Goal: Transaction & Acquisition: Download file/media

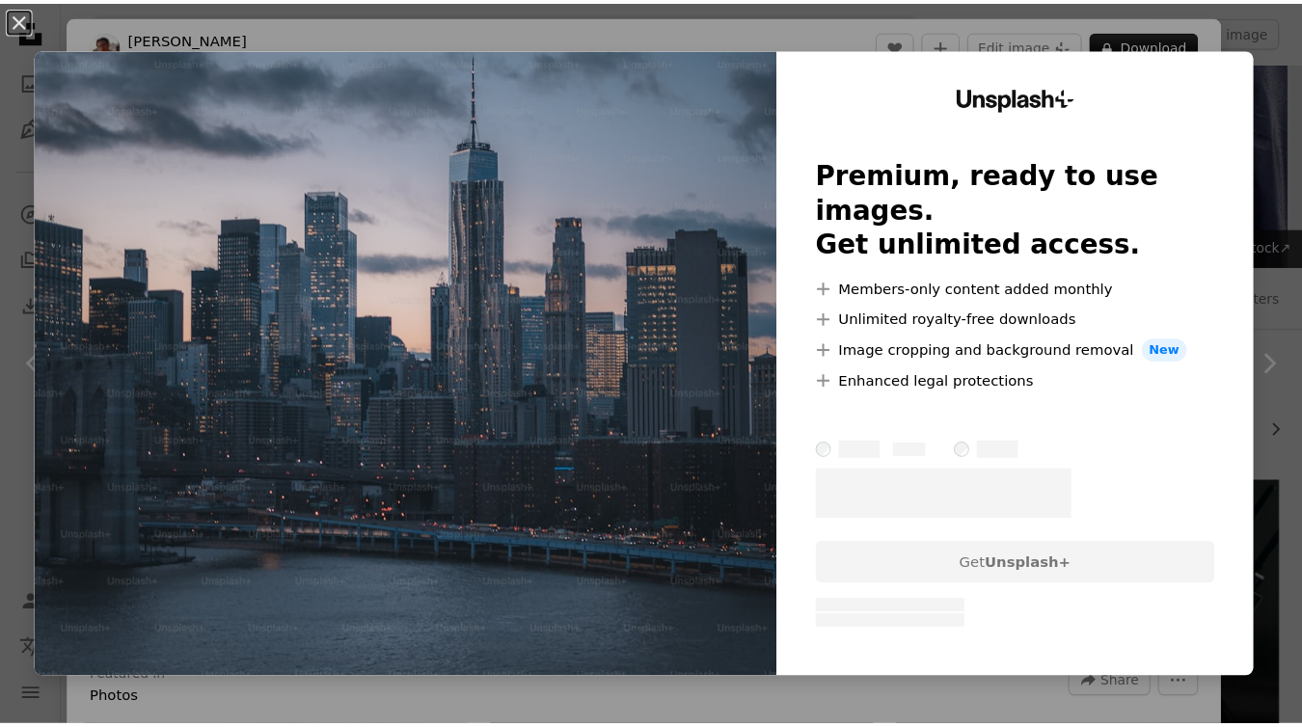
scroll to position [12999, 0]
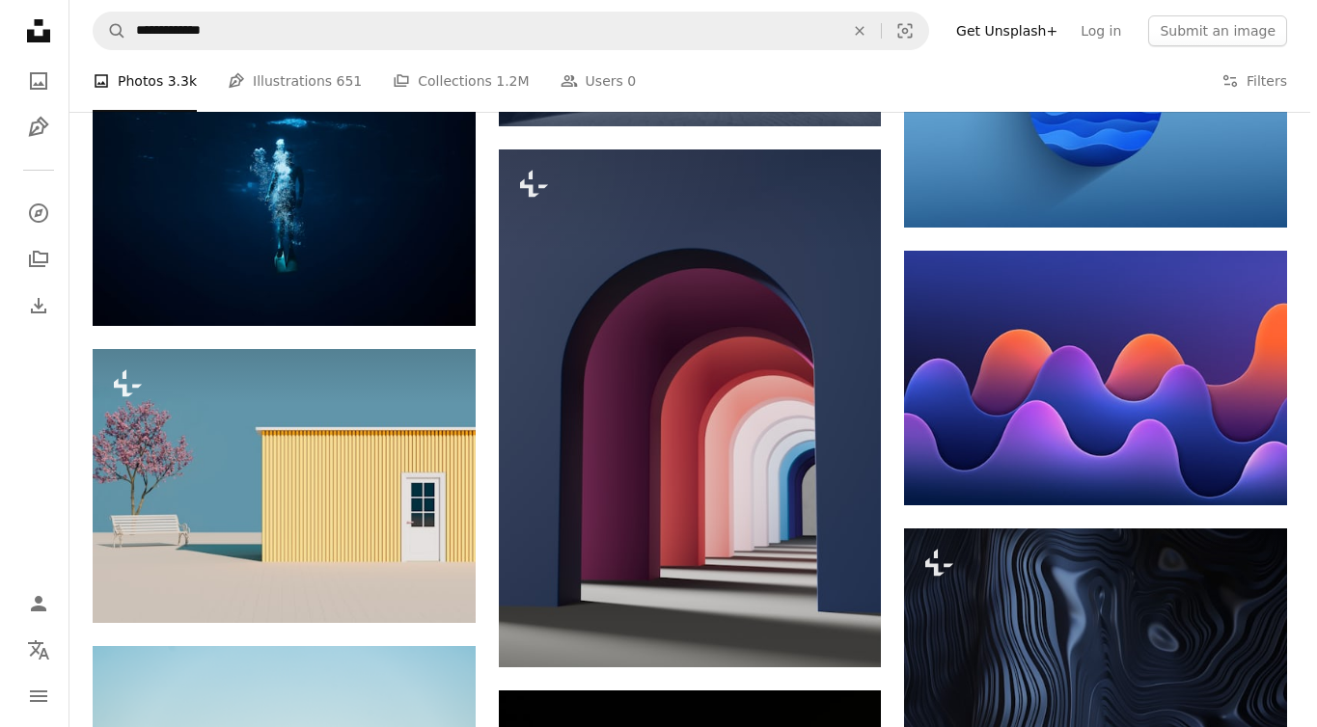
scroll to position [15888, 0]
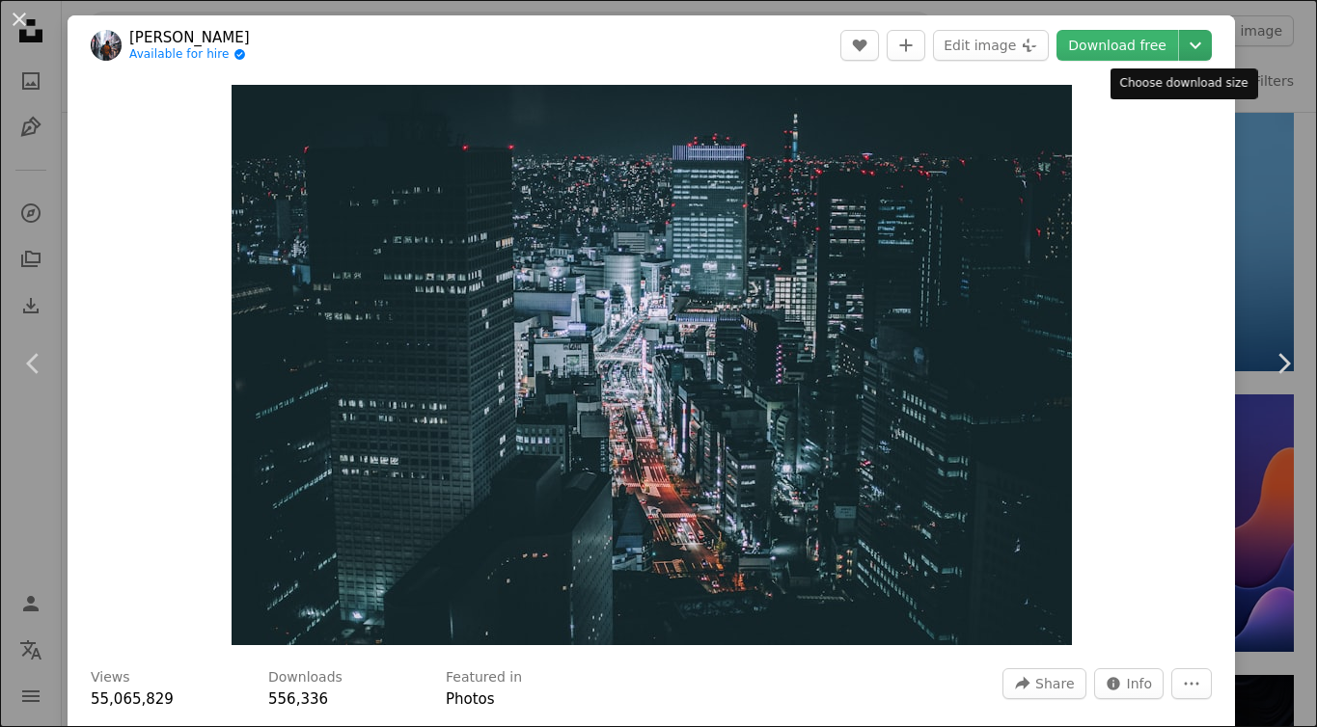
click at [1190, 44] on icon "Chevron down" at bounding box center [1195, 45] width 31 height 23
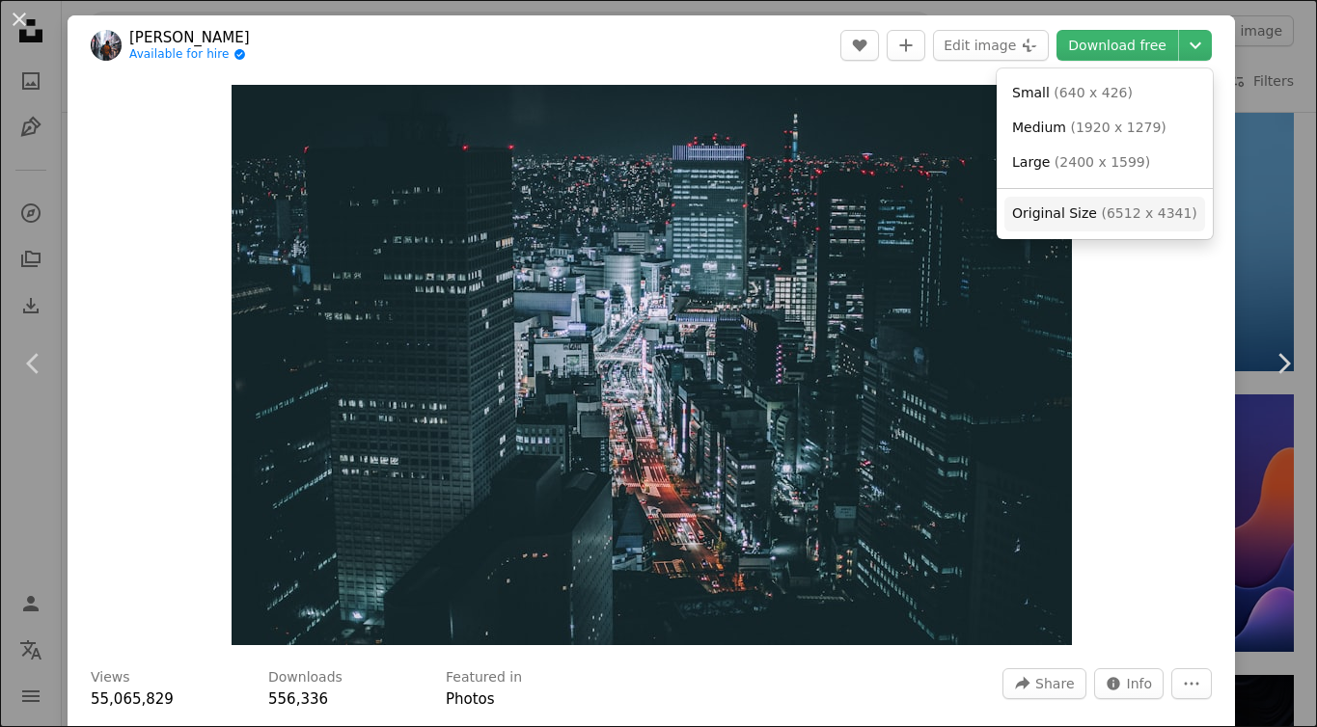
click at [1161, 215] on span "( 6512 x 4341 )" at bounding box center [1148, 212] width 95 height 15
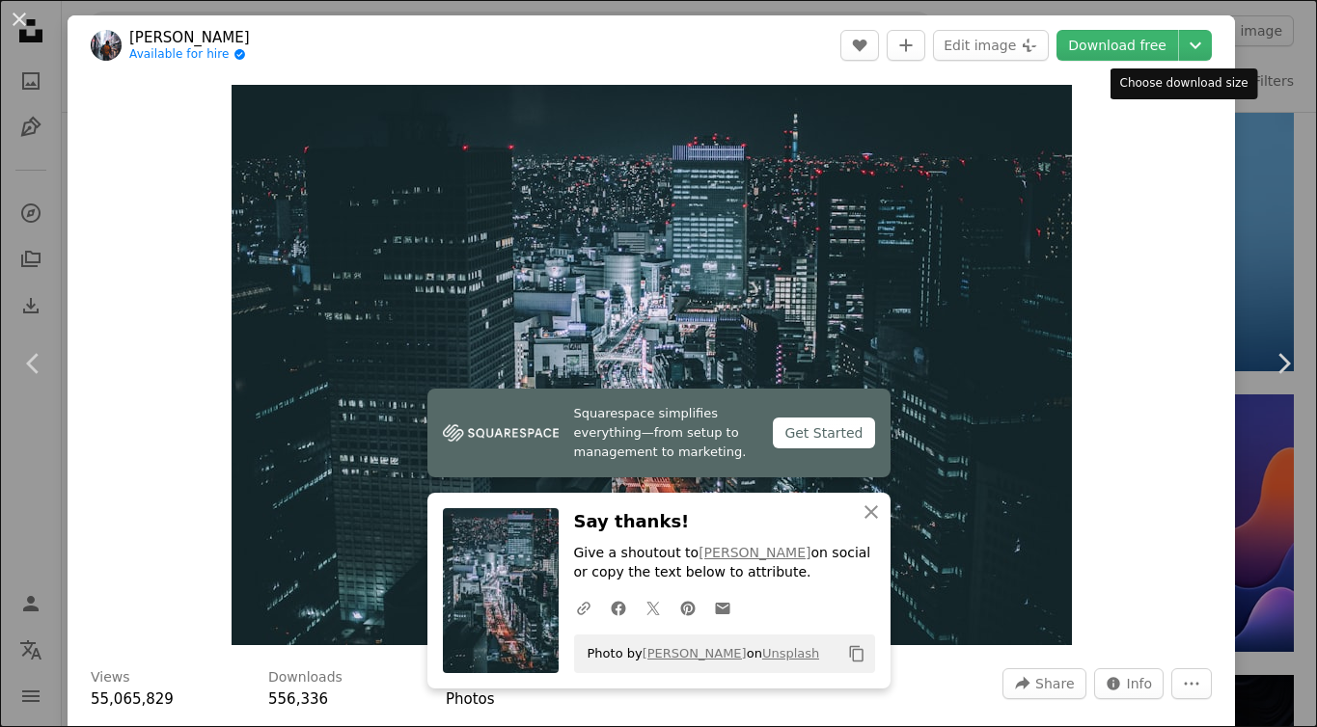
click at [1225, 82] on div "Choose download size" at bounding box center [1184, 83] width 148 height 31
click at [1246, 61] on div "An X shape Chevron left Chevron right Squarespace simplifies everything—from se…" at bounding box center [658, 363] width 1317 height 727
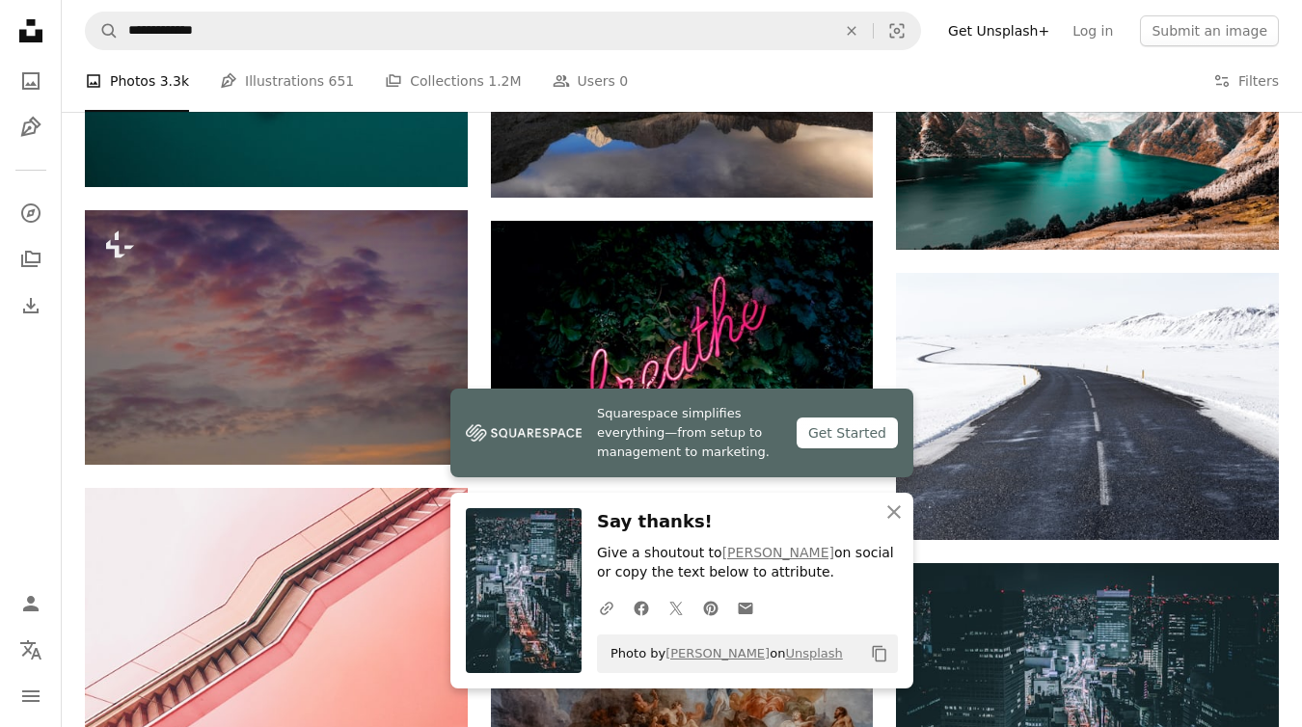
scroll to position [16848, 0]
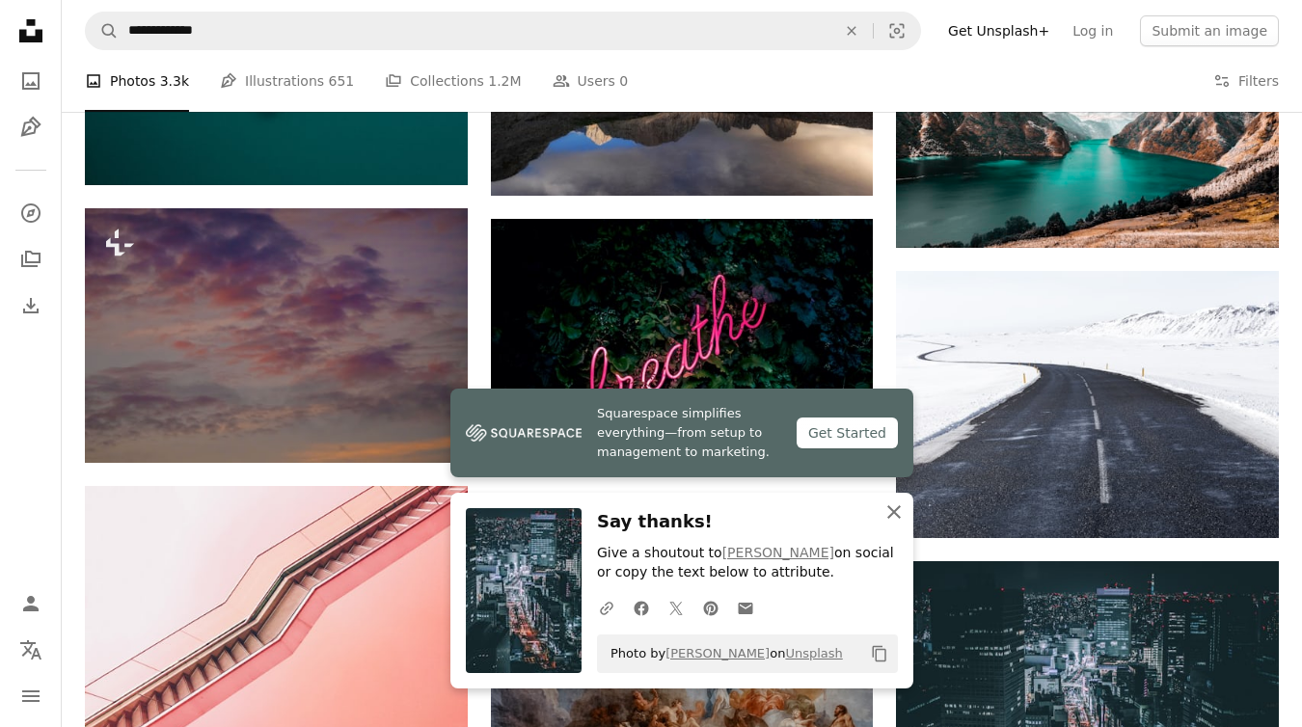
click at [897, 505] on icon "An X shape" at bounding box center [894, 512] width 23 height 23
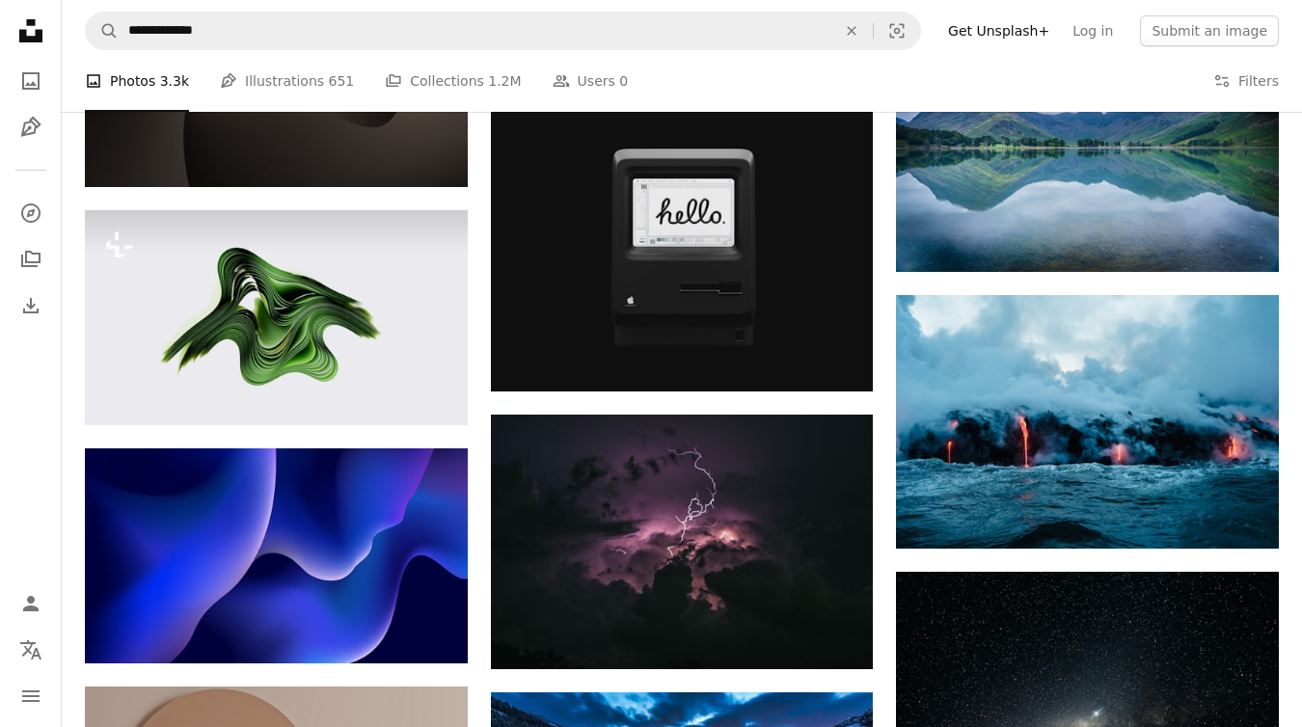
scroll to position [2377, 0]
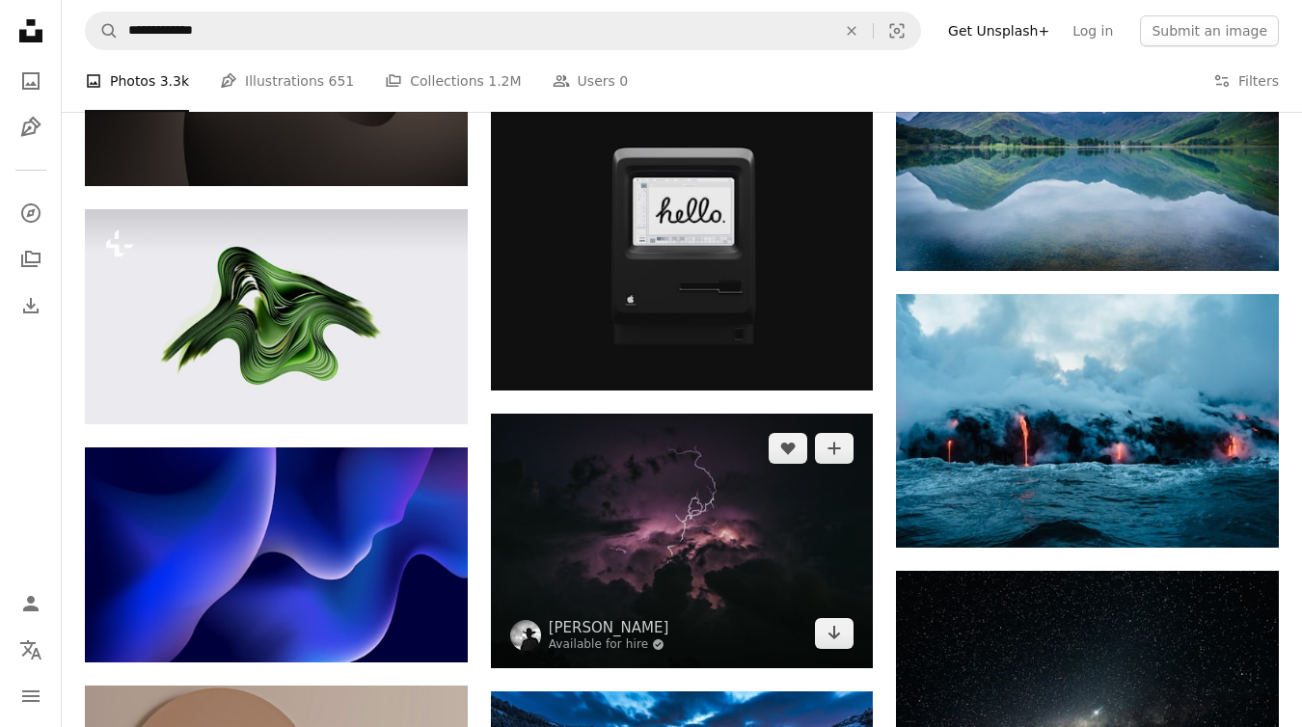
click at [663, 414] on img at bounding box center [682, 541] width 383 height 255
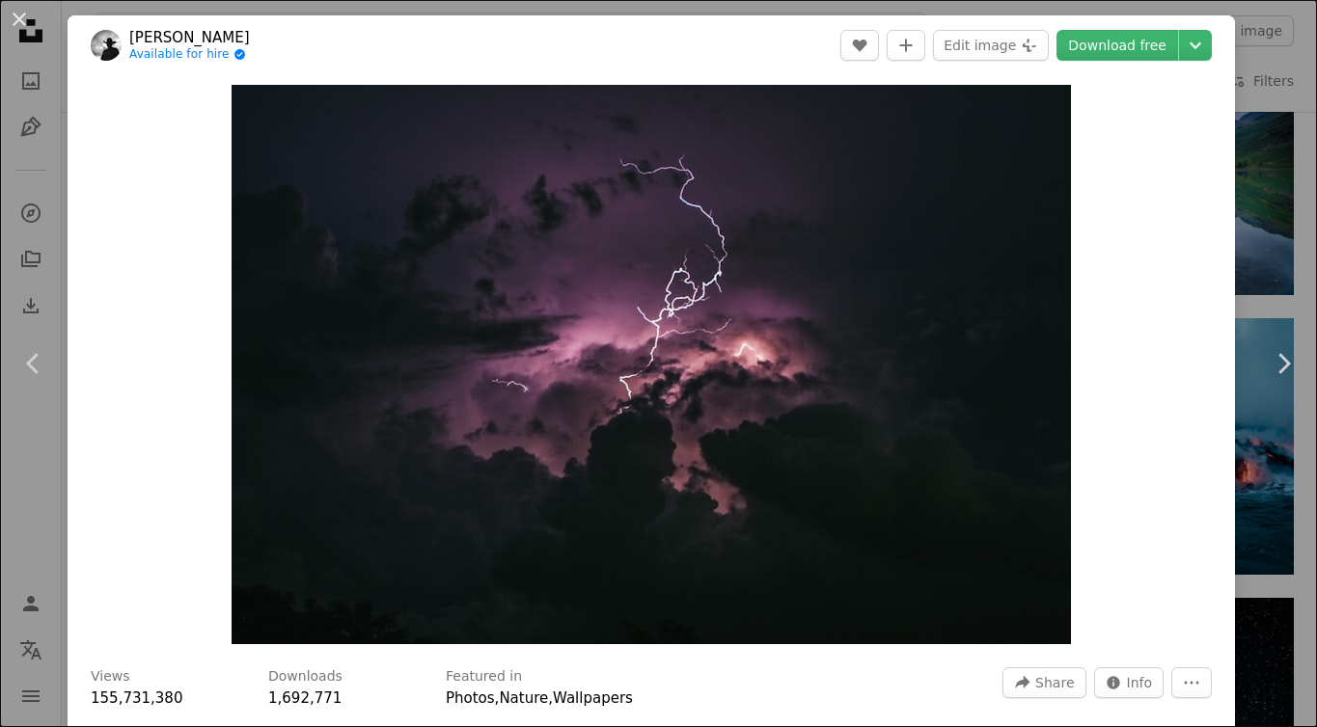
click at [37, 134] on div "An X shape Chevron left Chevron right [PERSON_NAME] Available for hire A checkm…" at bounding box center [658, 363] width 1317 height 727
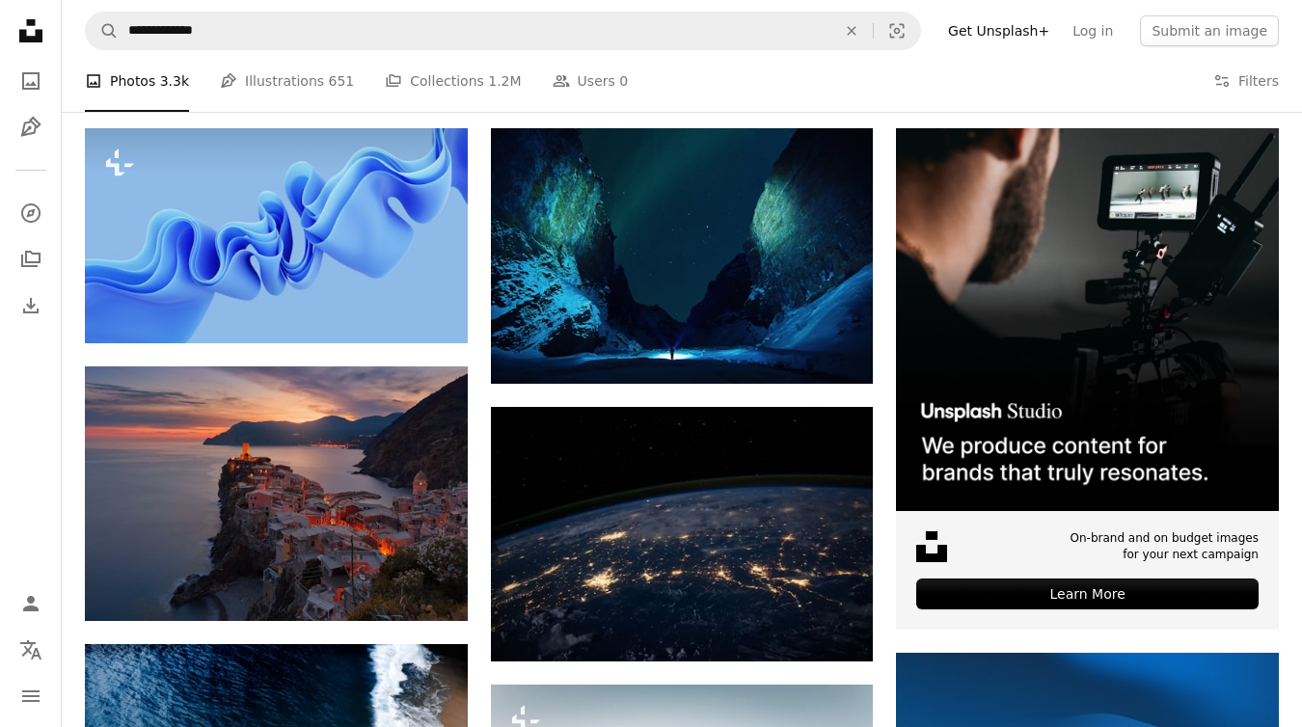
scroll to position [347, 0]
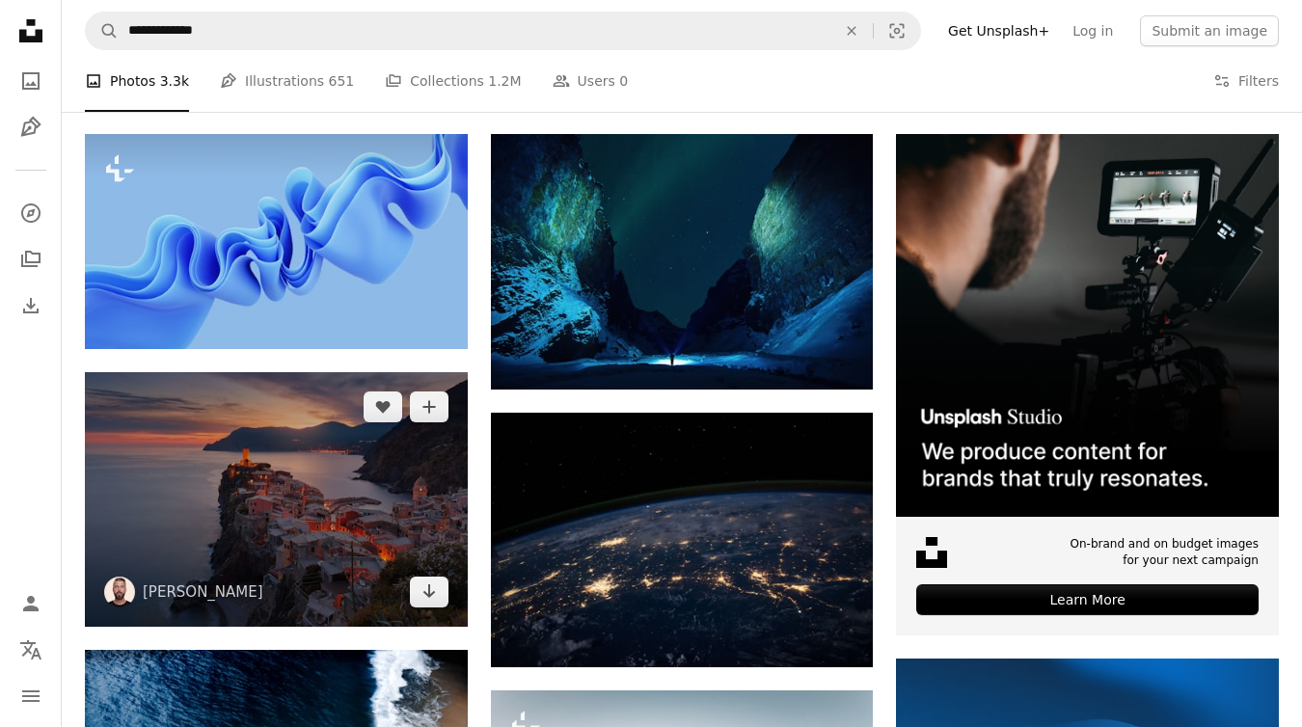
click at [273, 372] on img at bounding box center [276, 499] width 383 height 255
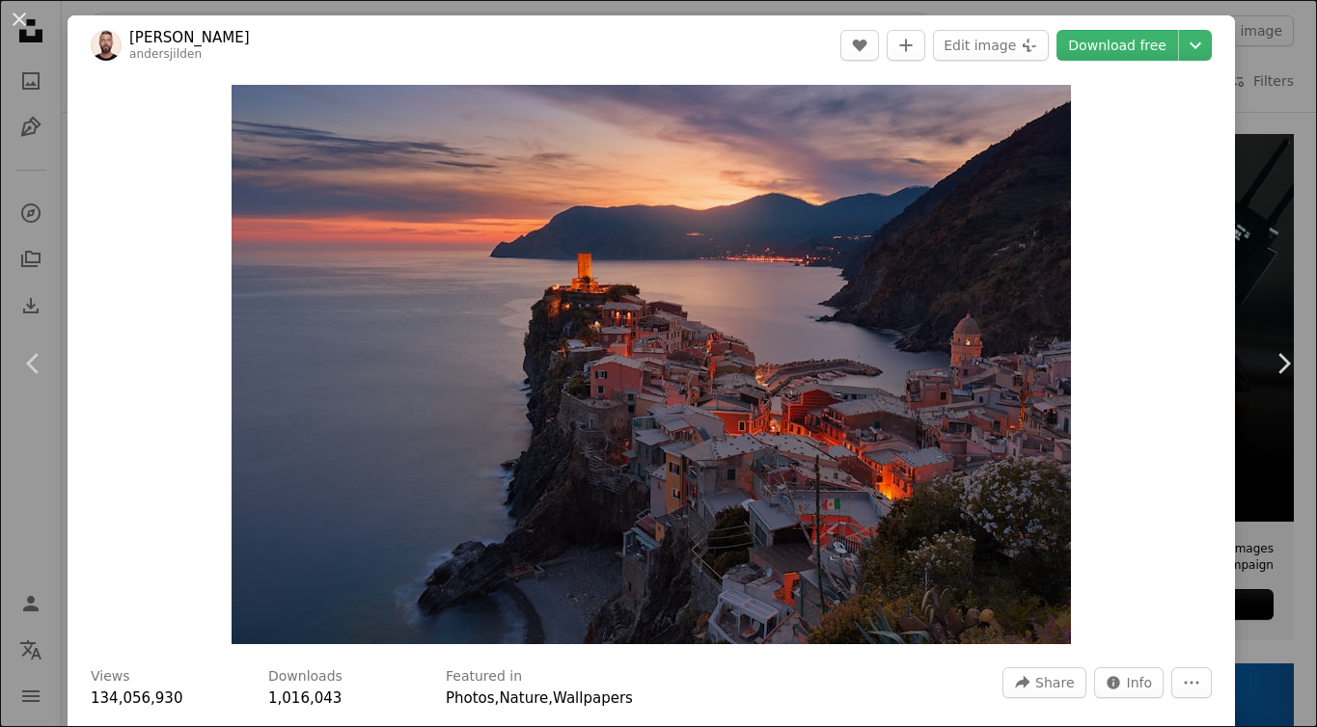
click at [1248, 156] on div "An X shape Chevron left Chevron right [PERSON_NAME] andersjilden A heart A plus…" at bounding box center [658, 363] width 1317 height 727
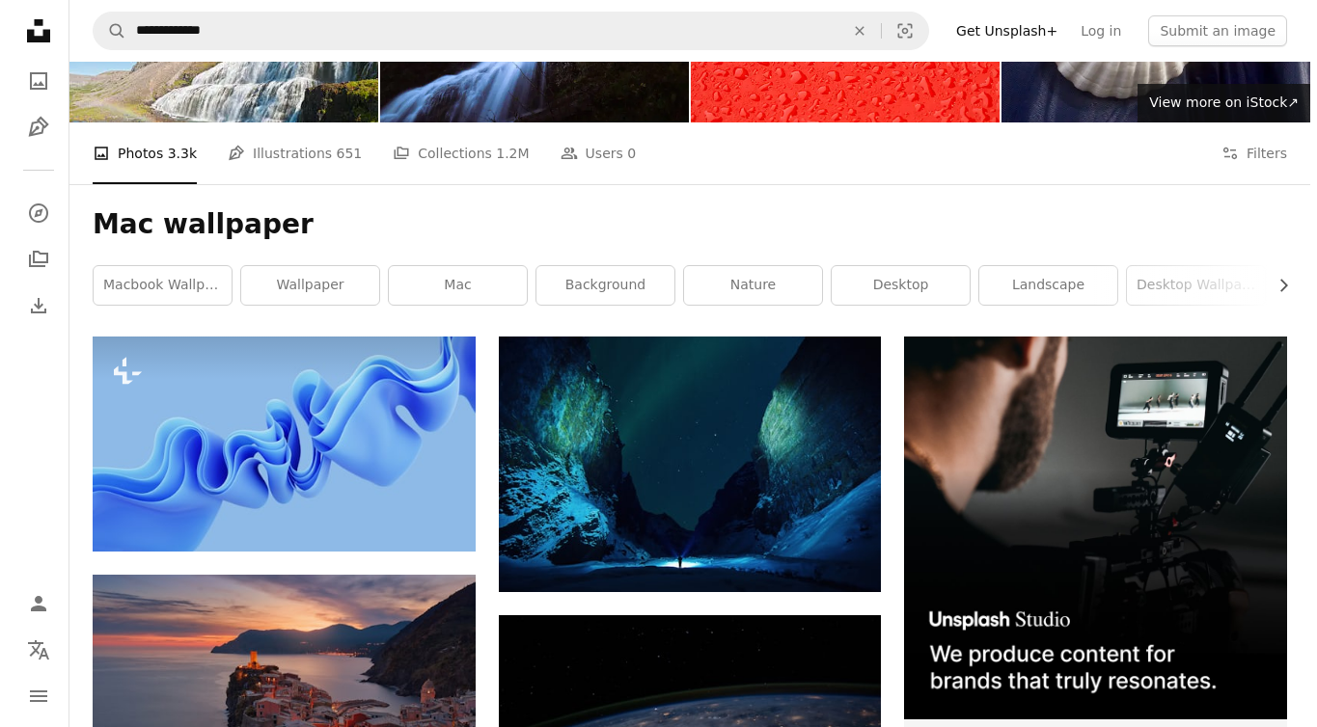
scroll to position [143, 0]
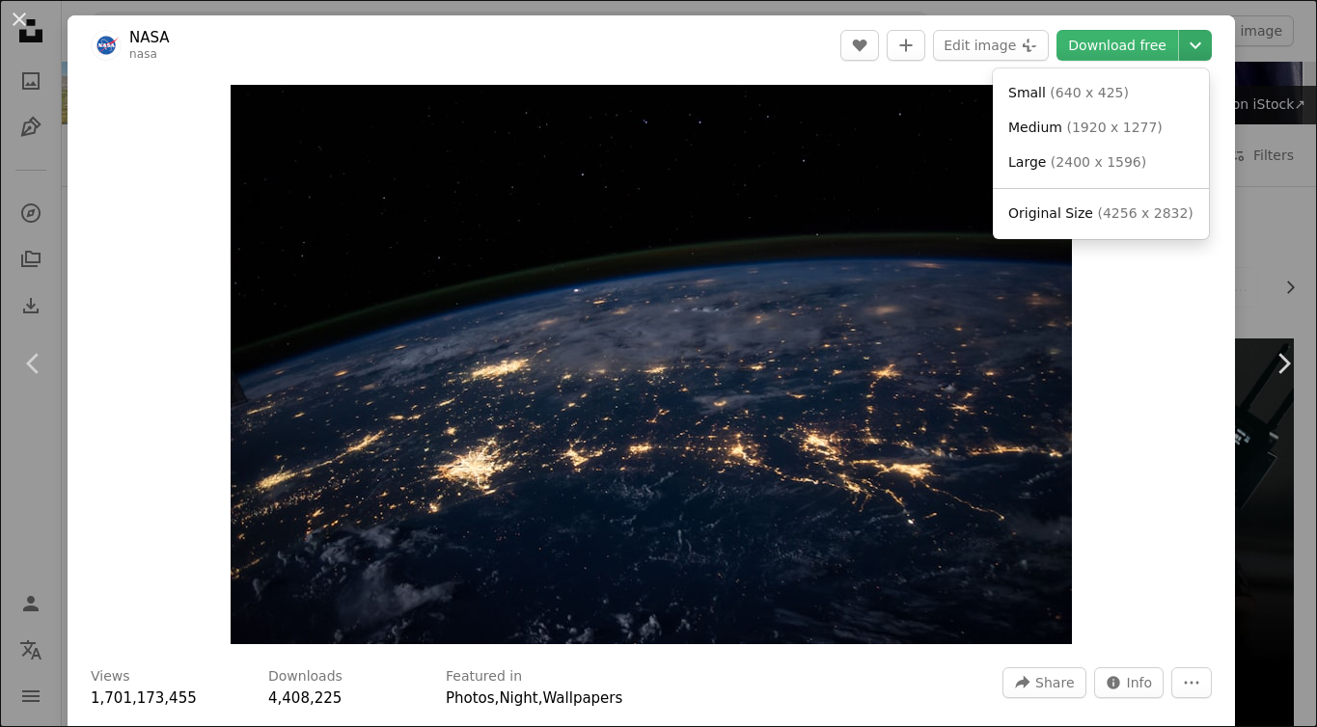
click at [1189, 43] on icon "Choose download size" at bounding box center [1195, 45] width 12 height 7
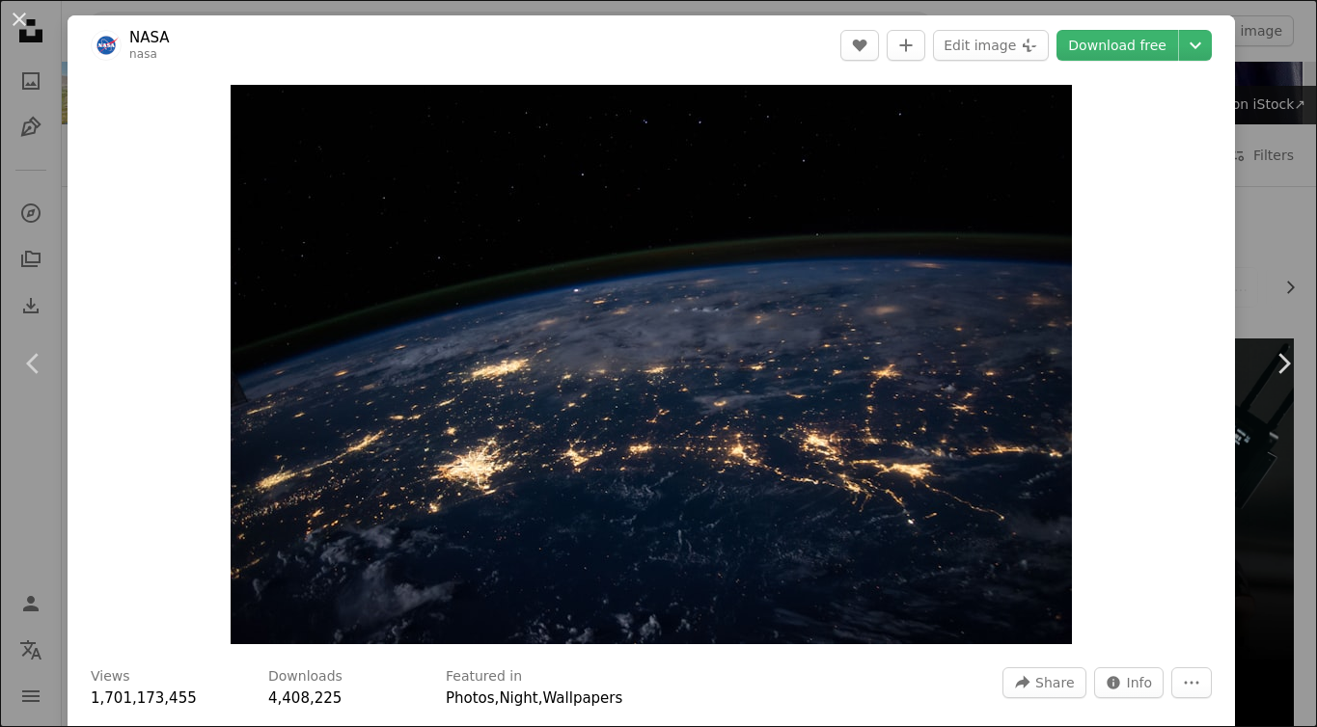
click at [1246, 171] on dialog "An X shape Chevron left Chevron right NASA nasa A heart A plus sign Edit image …" at bounding box center [658, 363] width 1317 height 727
click at [1246, 171] on div "An X shape Chevron left Chevron right NASA nasa A heart A plus sign Edit image …" at bounding box center [658, 363] width 1317 height 727
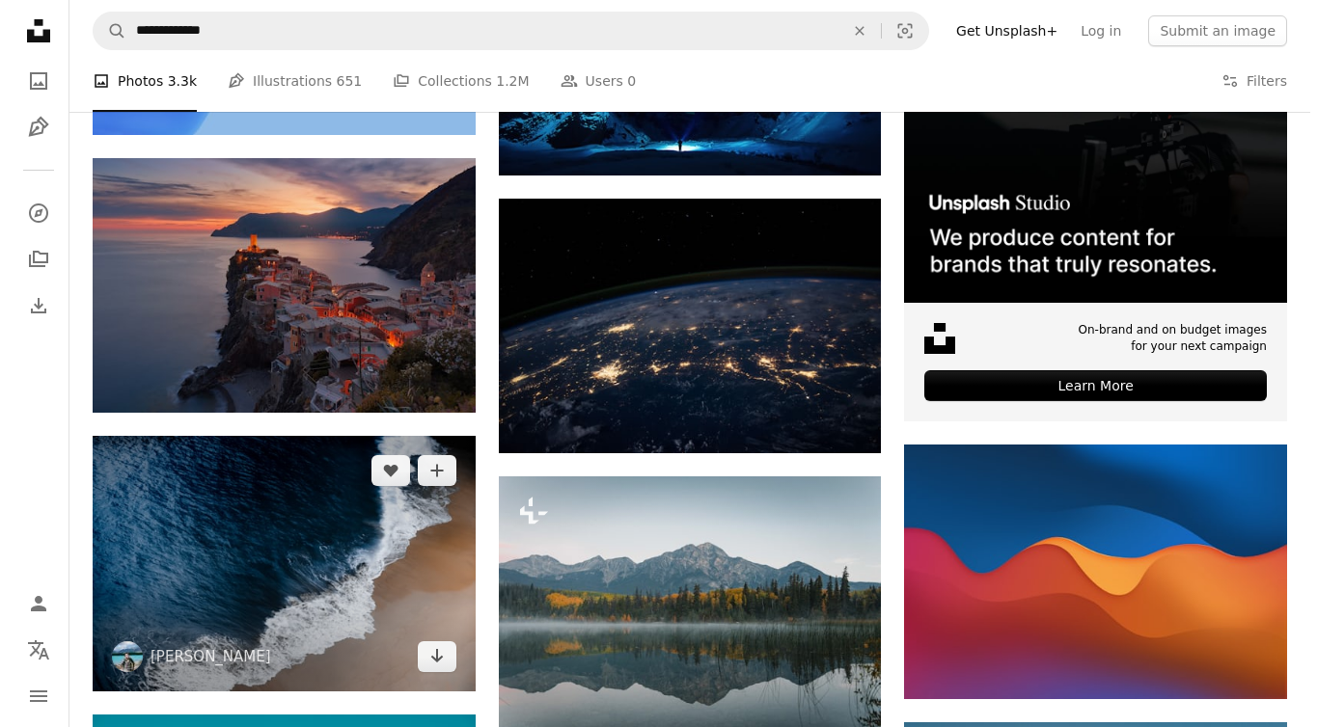
scroll to position [569, 0]
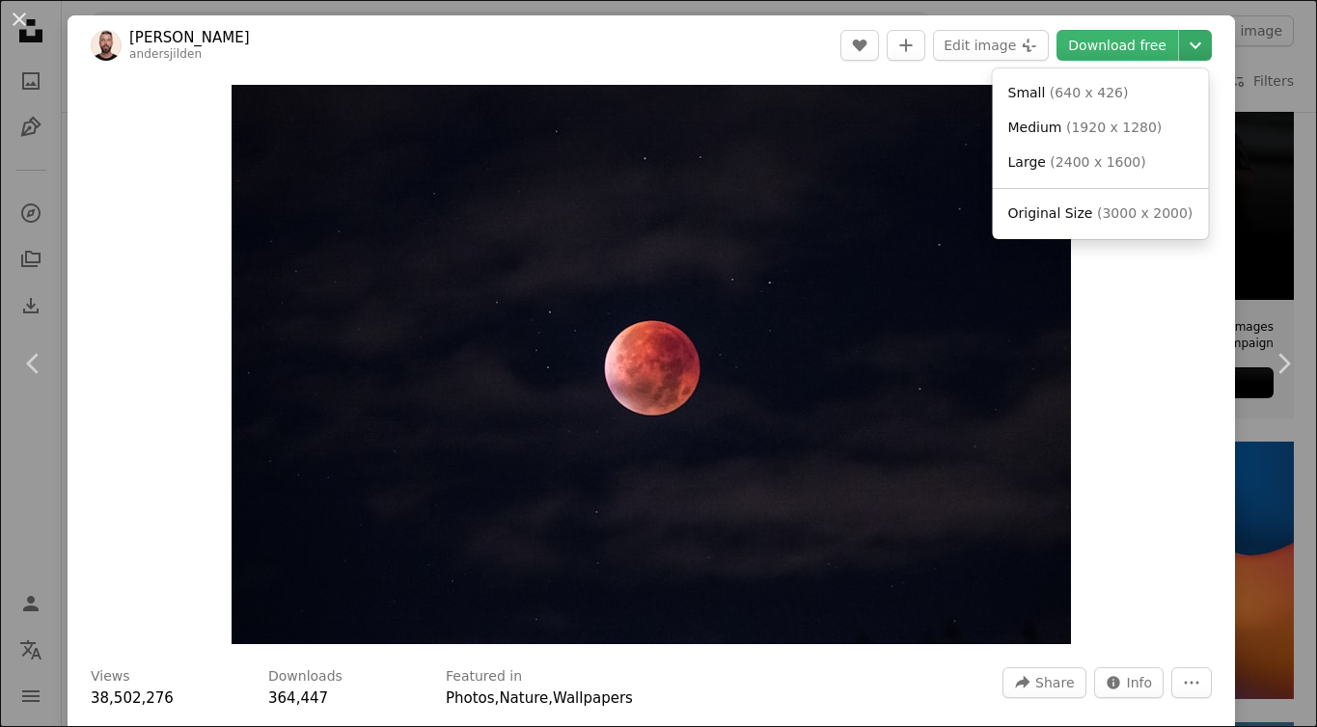
click at [1186, 42] on icon "Chevron down" at bounding box center [1195, 45] width 31 height 23
click at [1299, 224] on dialog "An X shape Chevron left Chevron right [PERSON_NAME] andersjilden A heart A plus…" at bounding box center [658, 363] width 1317 height 727
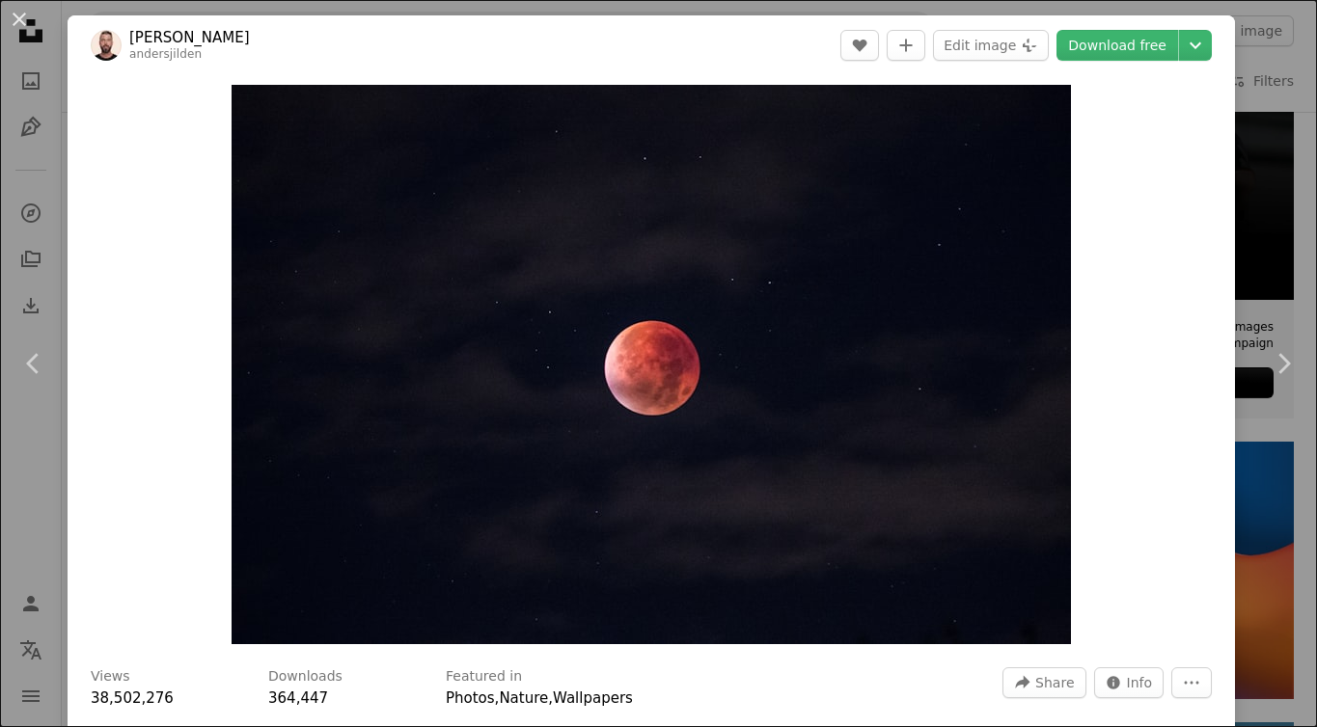
click at [1284, 233] on div "An X shape Chevron left Chevron right [PERSON_NAME] andersjilden A heart A plus…" at bounding box center [658, 363] width 1317 height 727
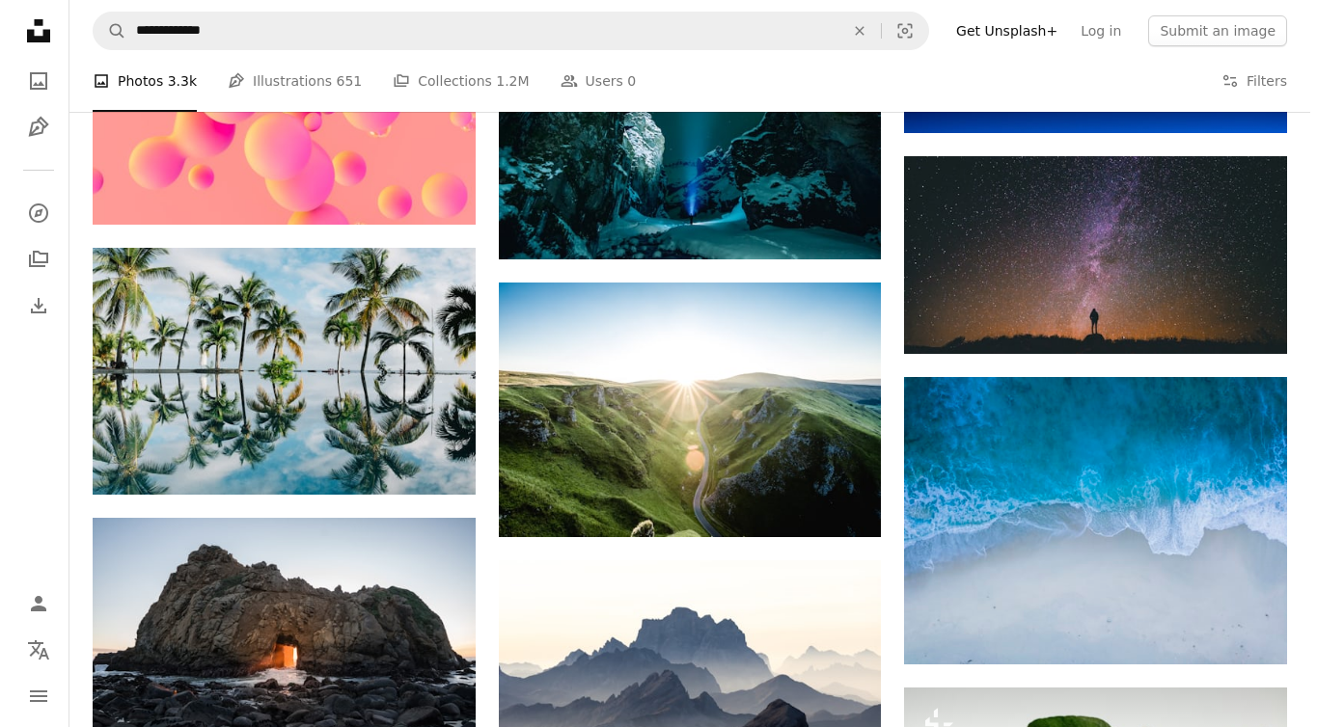
scroll to position [3989, 0]
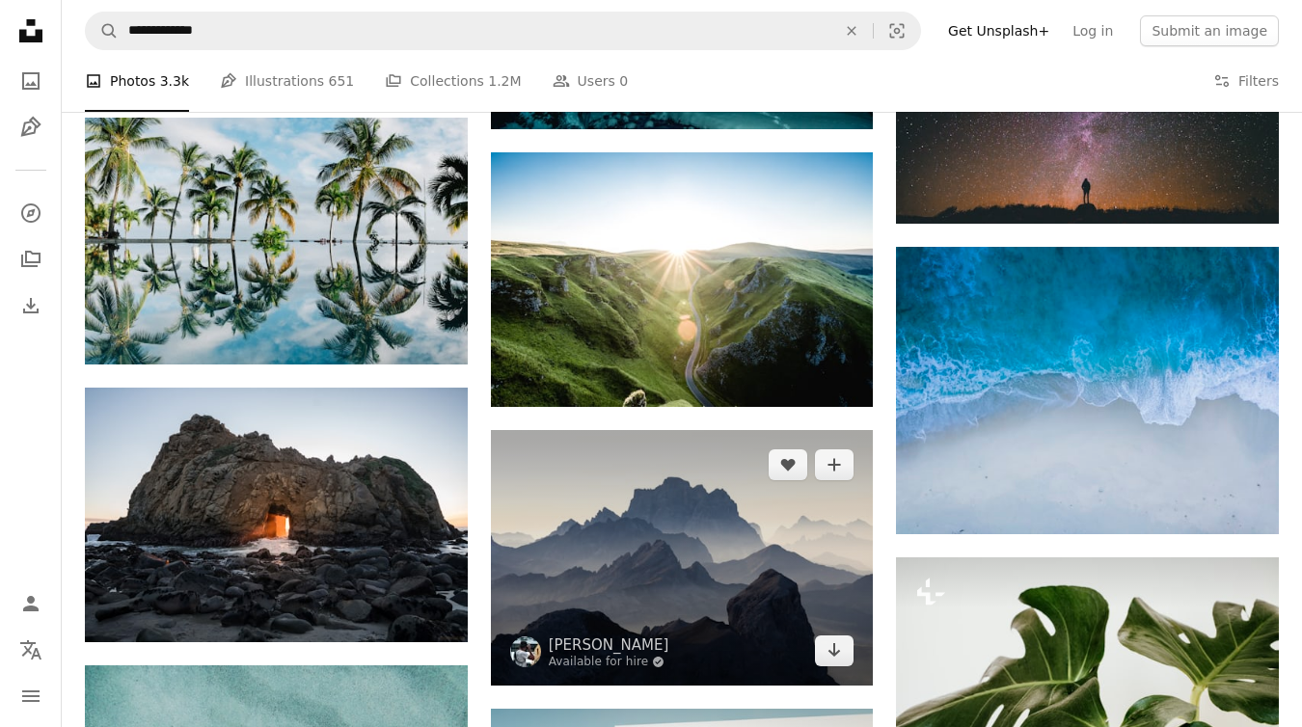
click at [754, 430] on img at bounding box center [682, 557] width 383 height 255
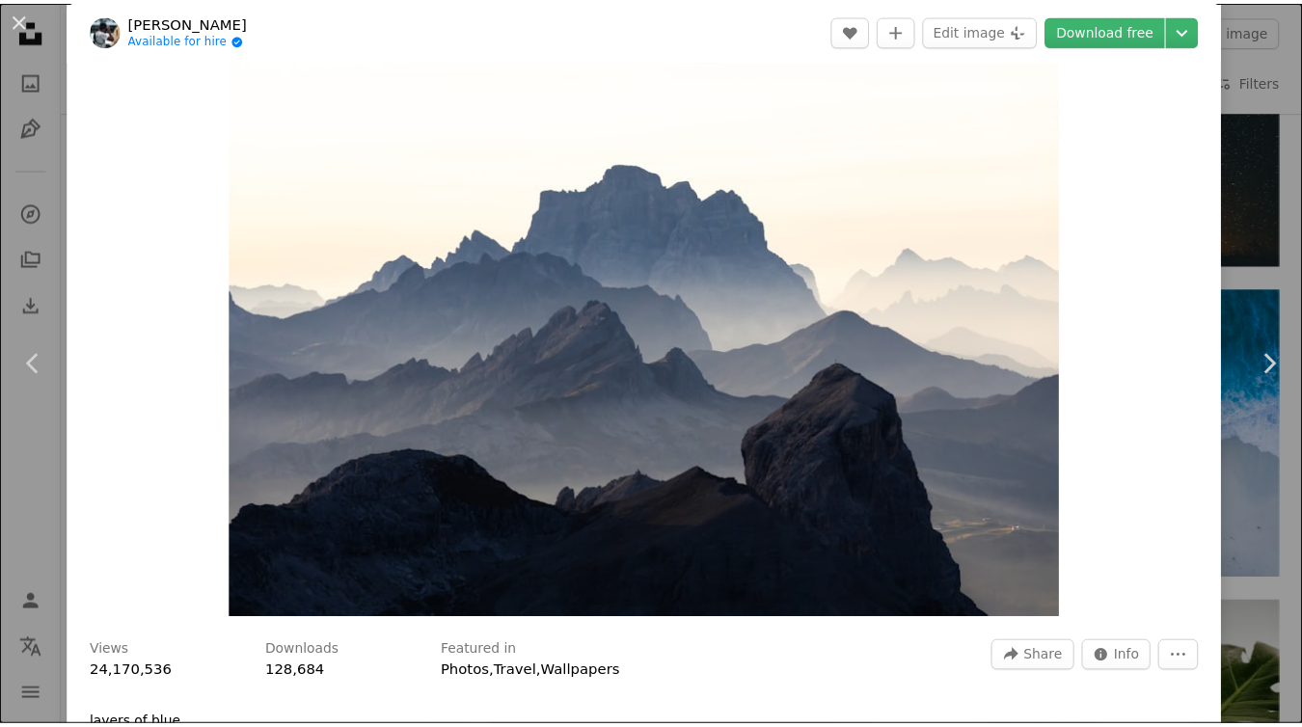
scroll to position [220, 0]
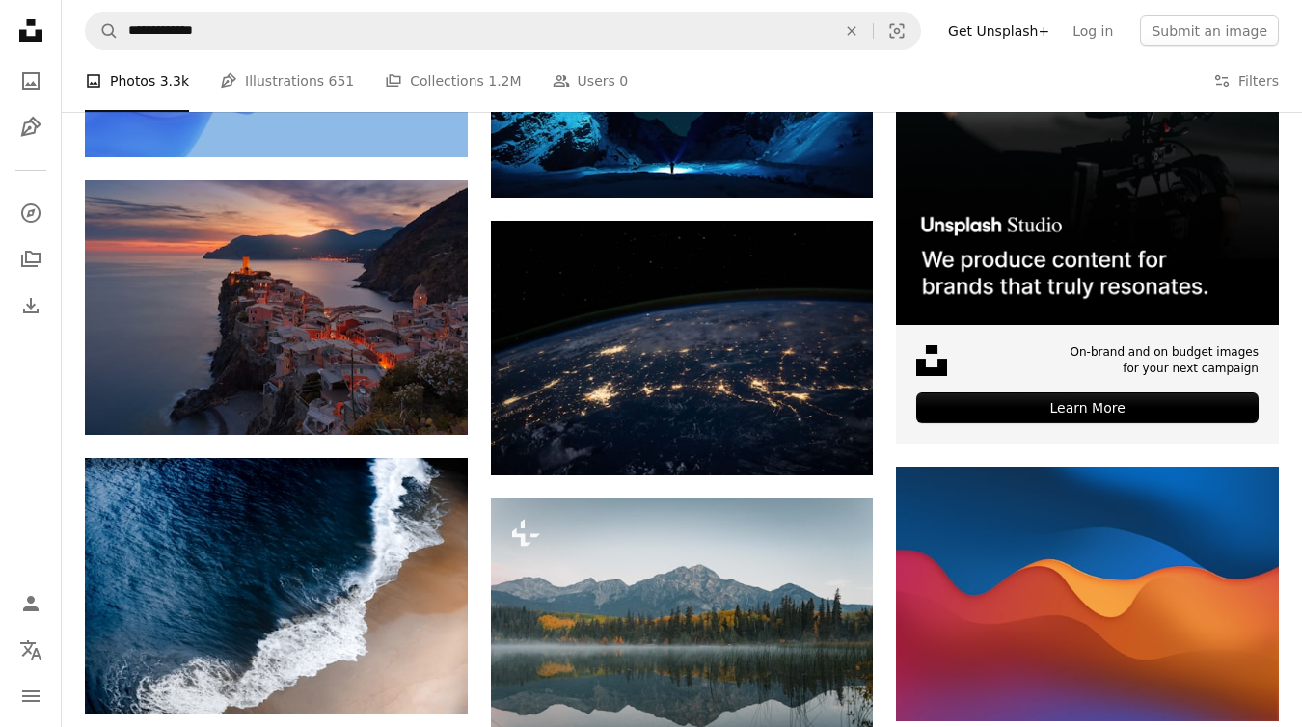
scroll to position [69, 0]
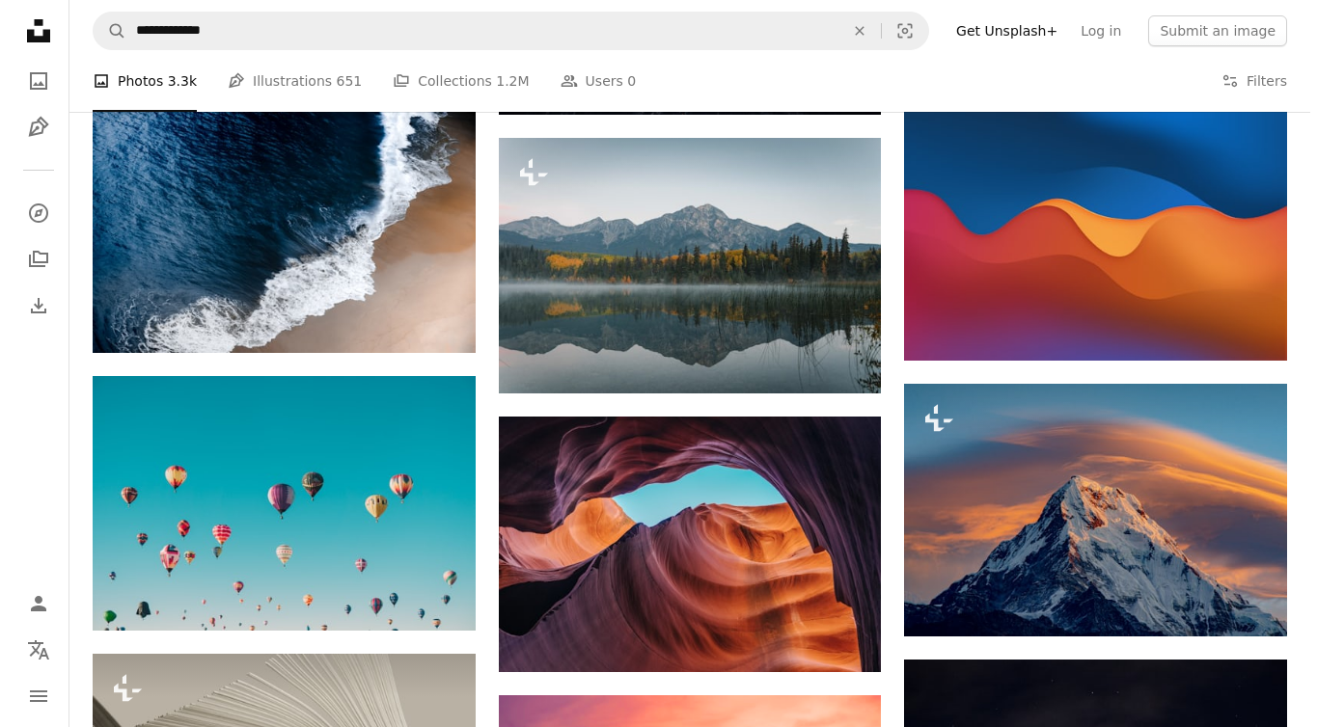
scroll to position [610, 0]
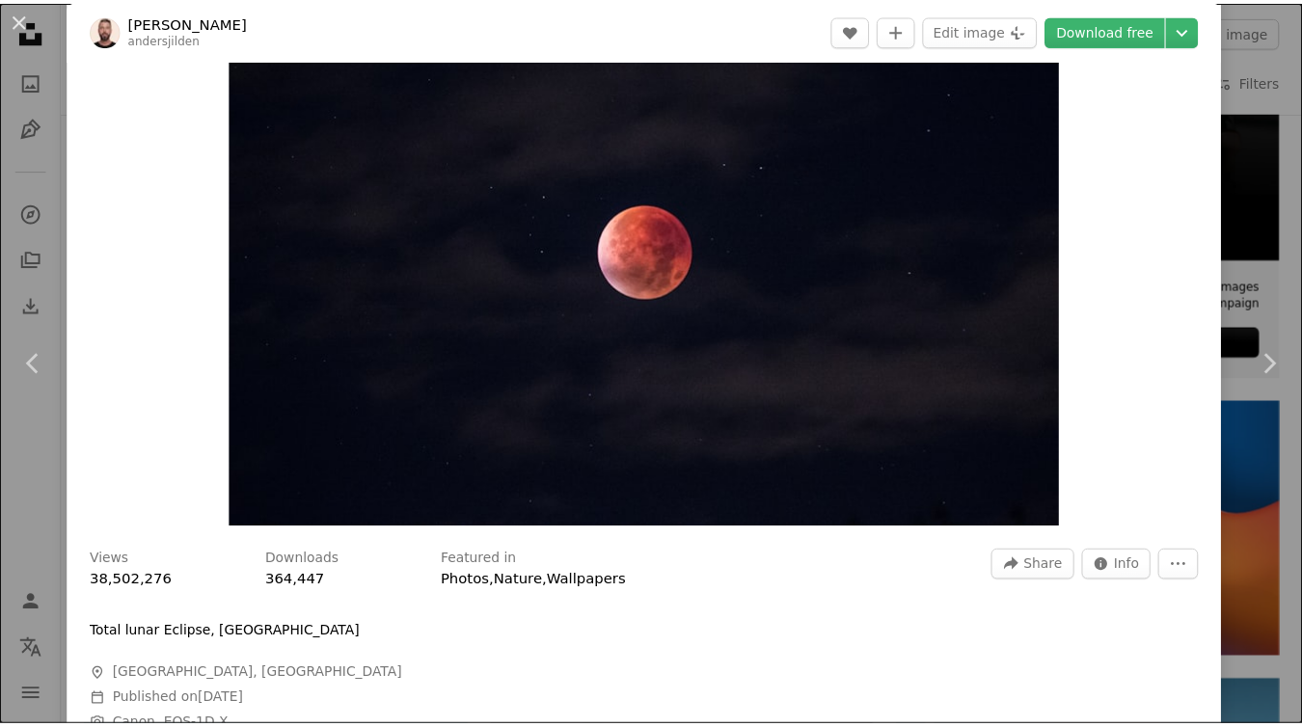
scroll to position [140, 0]
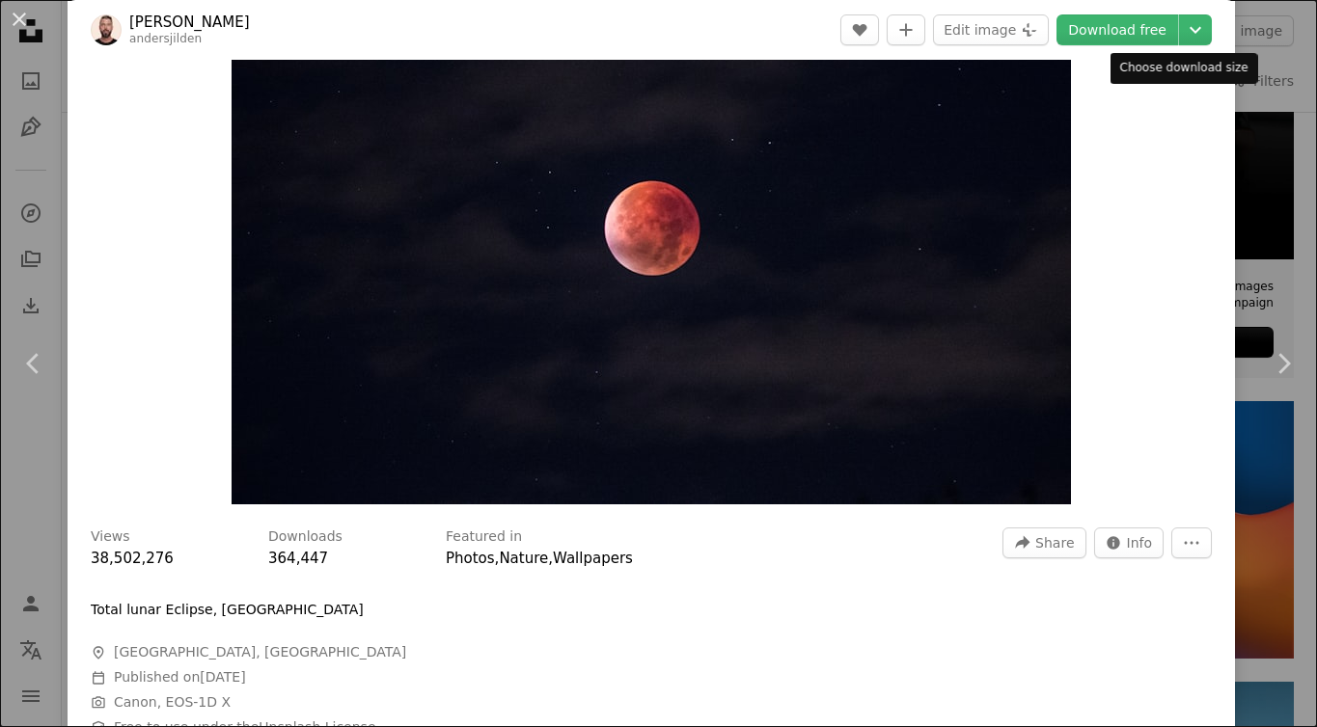
click at [1185, 45] on header "[PERSON_NAME] andersjilden A heart A plus sign Edit image Plus sign for Unsplas…" at bounding box center [651, 30] width 1167 height 60
click at [1184, 36] on icon "Chevron down" at bounding box center [1195, 29] width 31 height 23
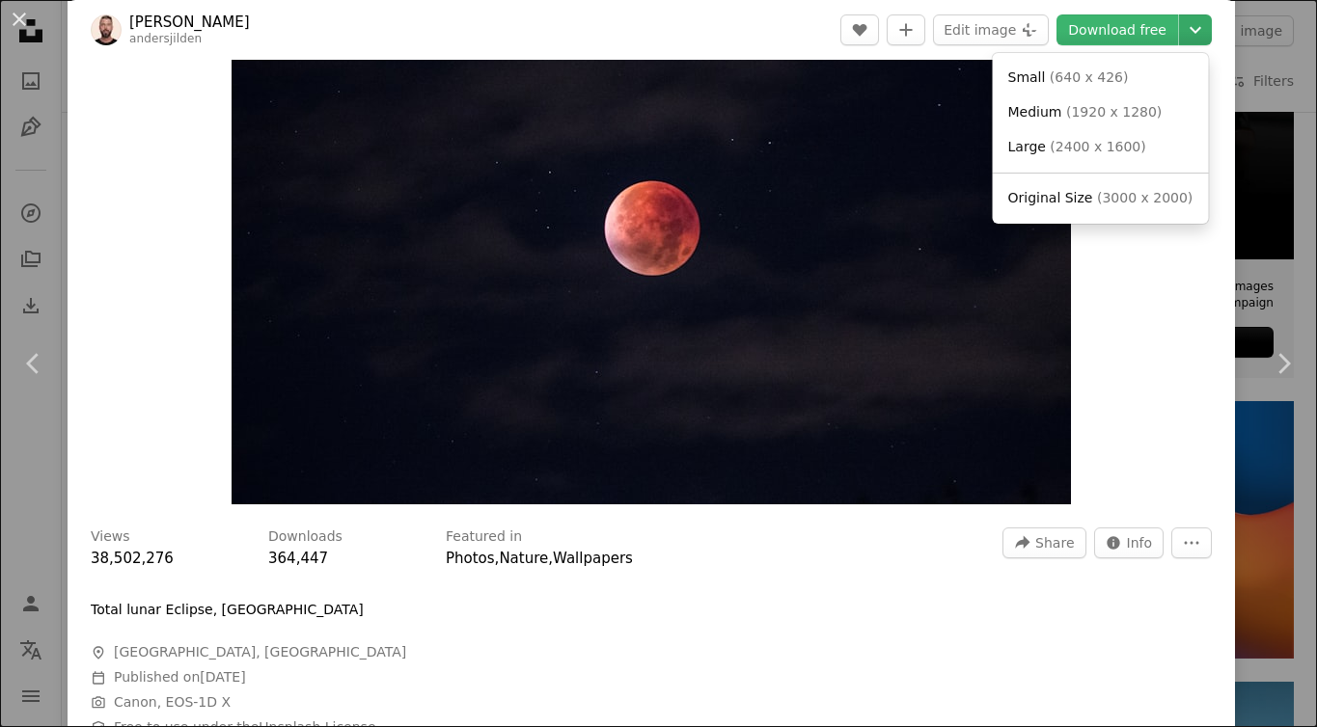
click at [1184, 36] on icon "Chevron down" at bounding box center [1195, 29] width 31 height 23
